Goal: Task Accomplishment & Management: Use online tool/utility

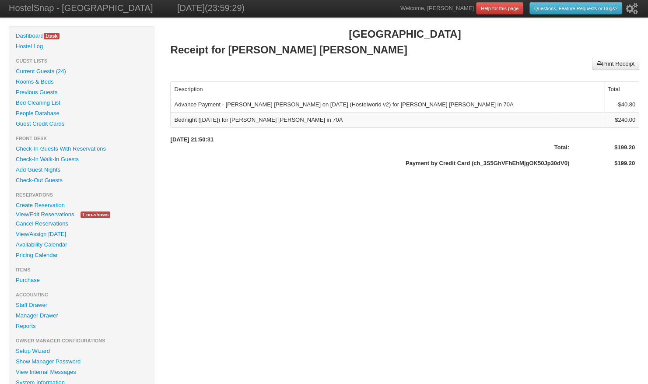
click at [48, 68] on link "Current Guests (24)" at bounding box center [81, 71] width 145 height 11
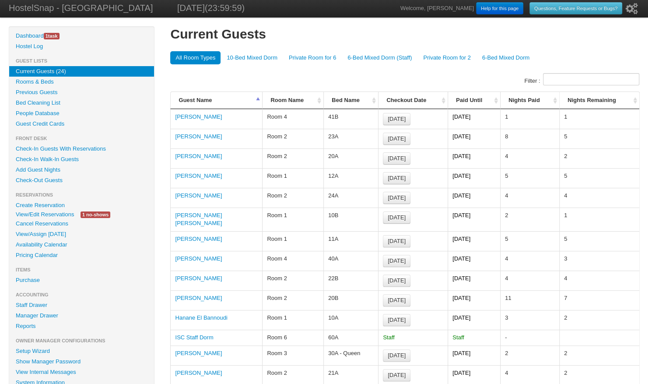
click at [80, 146] on link "Check-In Guests With Reservations" at bounding box center [81, 149] width 145 height 11
